Goal: Transaction & Acquisition: Subscribe to service/newsletter

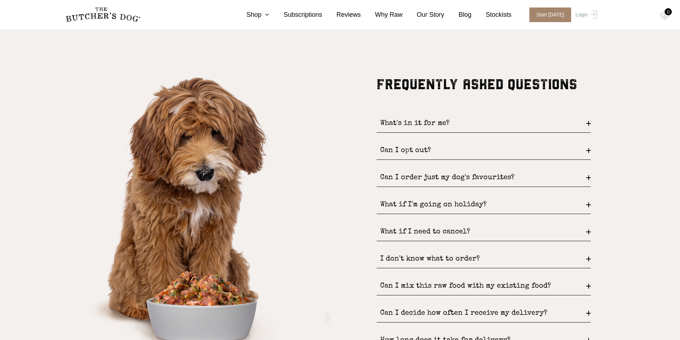
scroll to position [928, 0]
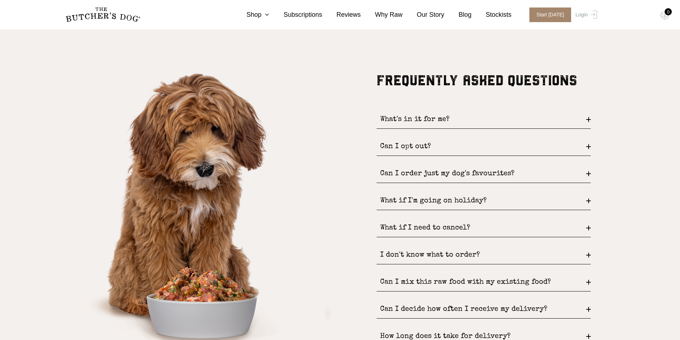
click at [469, 178] on div "Can I order just my dog's favourites?" at bounding box center [484, 174] width 214 height 18
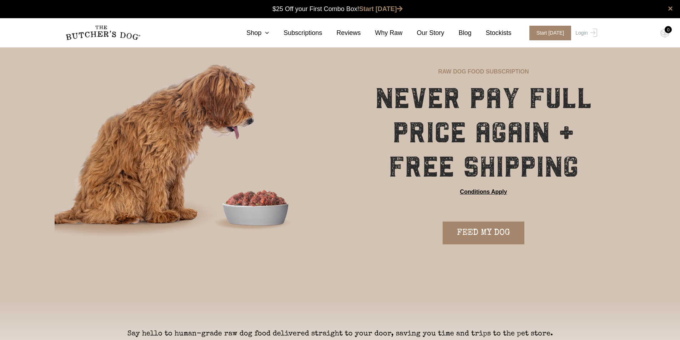
scroll to position [0, 0]
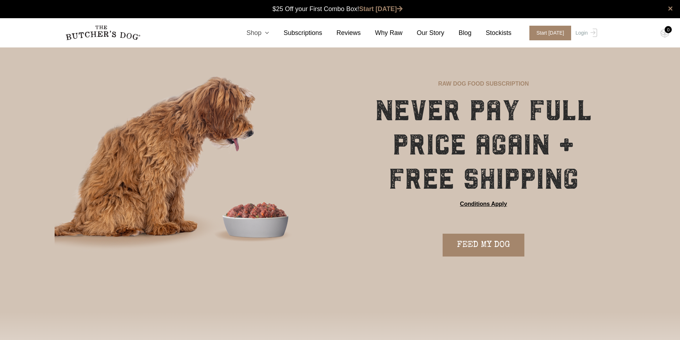
click at [266, 34] on link "Shop" at bounding box center [250, 33] width 37 height 10
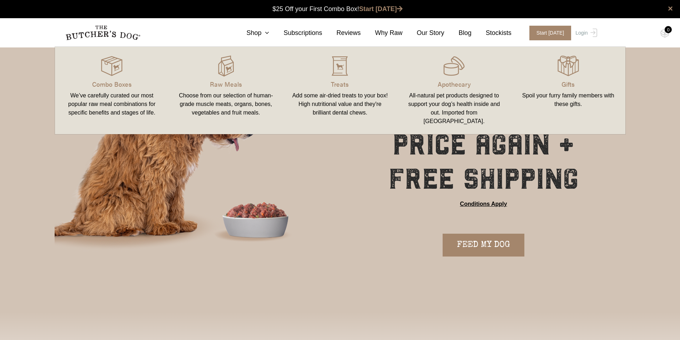
click at [141, 100] on div "We’ve carefully curated our most popular raw meal combinations for specific ben…" at bounding box center [112, 104] width 97 height 26
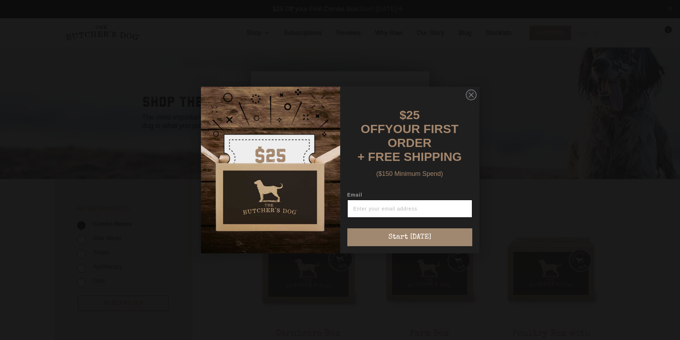
click at [401, 203] on input "Email" at bounding box center [409, 209] width 125 height 18
type input "jade.hooper77@gmail.com"
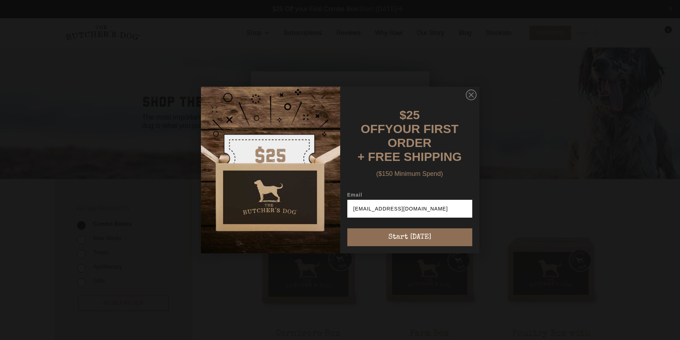
click at [415, 235] on button "Start [DATE]" at bounding box center [409, 237] width 125 height 18
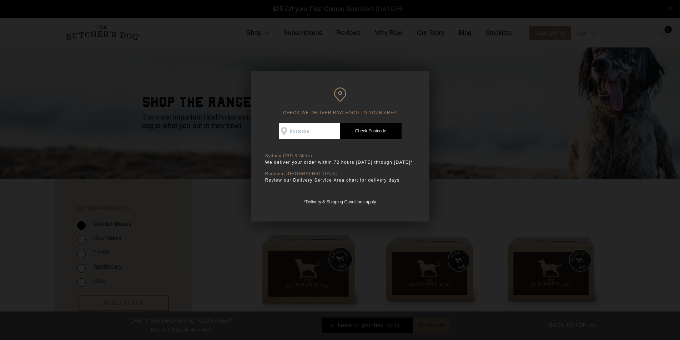
click at [317, 132] on input "Check Availability At" at bounding box center [309, 131] width 61 height 16
type input "4014"
click at [355, 130] on link "Check Postcode" at bounding box center [370, 131] width 61 height 16
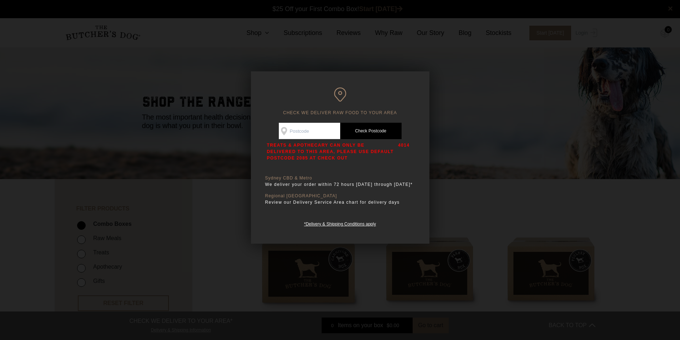
click at [231, 85] on div at bounding box center [340, 170] width 680 height 340
